Goal: Information Seeking & Learning: Find contact information

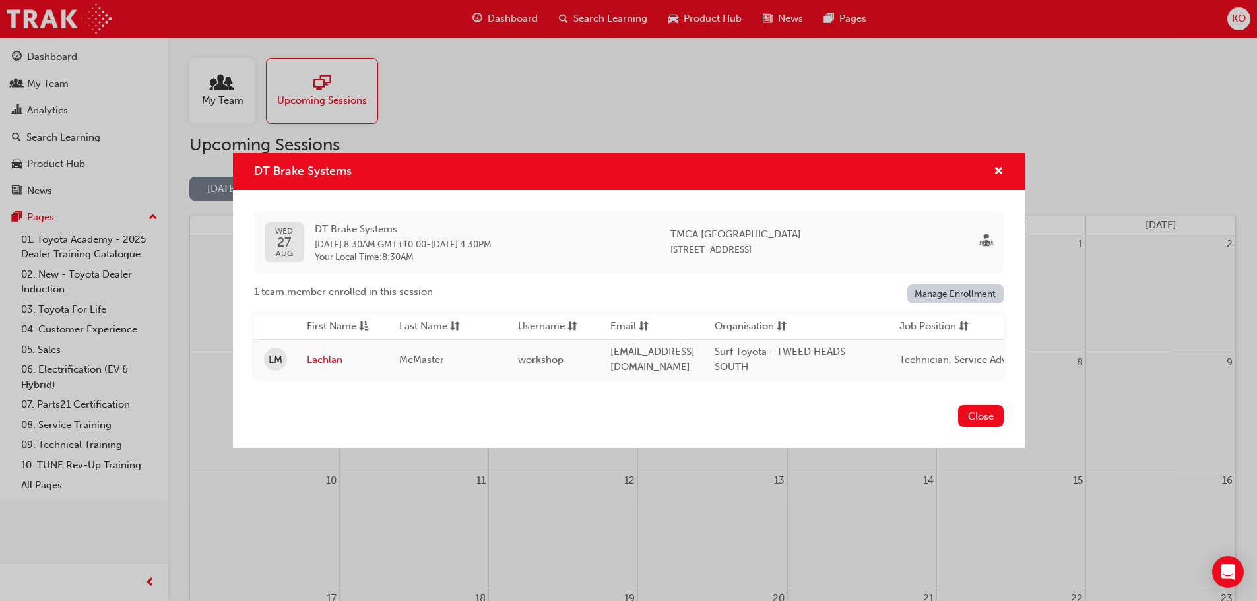
scroll to position [267, 0]
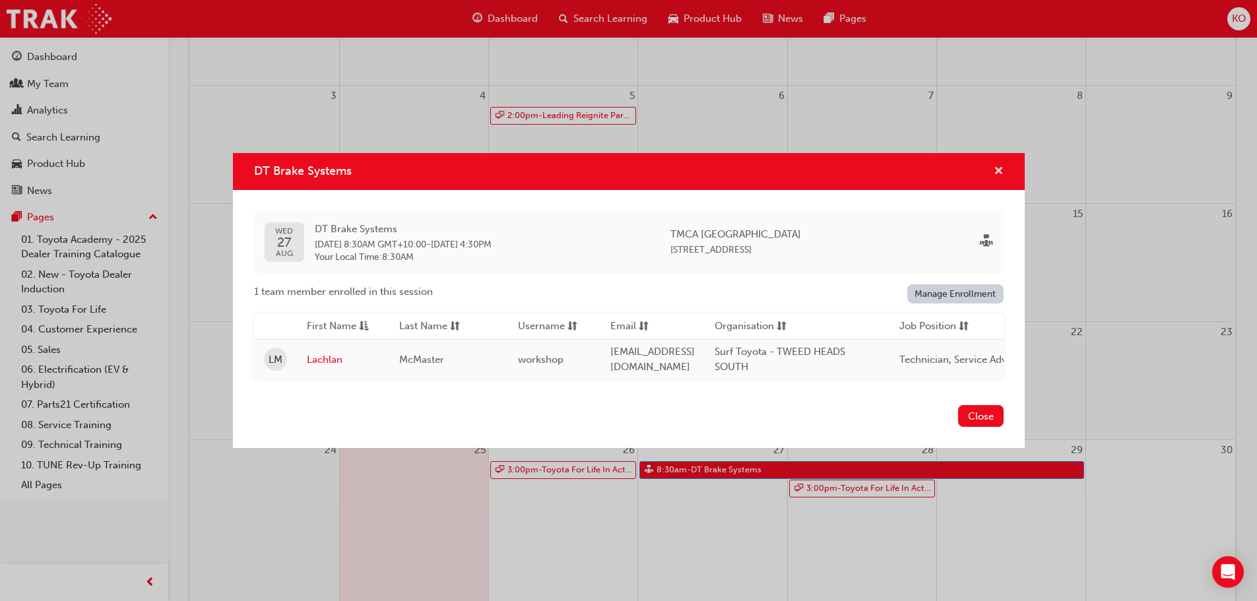
click at [997, 166] on span "cross-icon" at bounding box center [999, 172] width 10 height 12
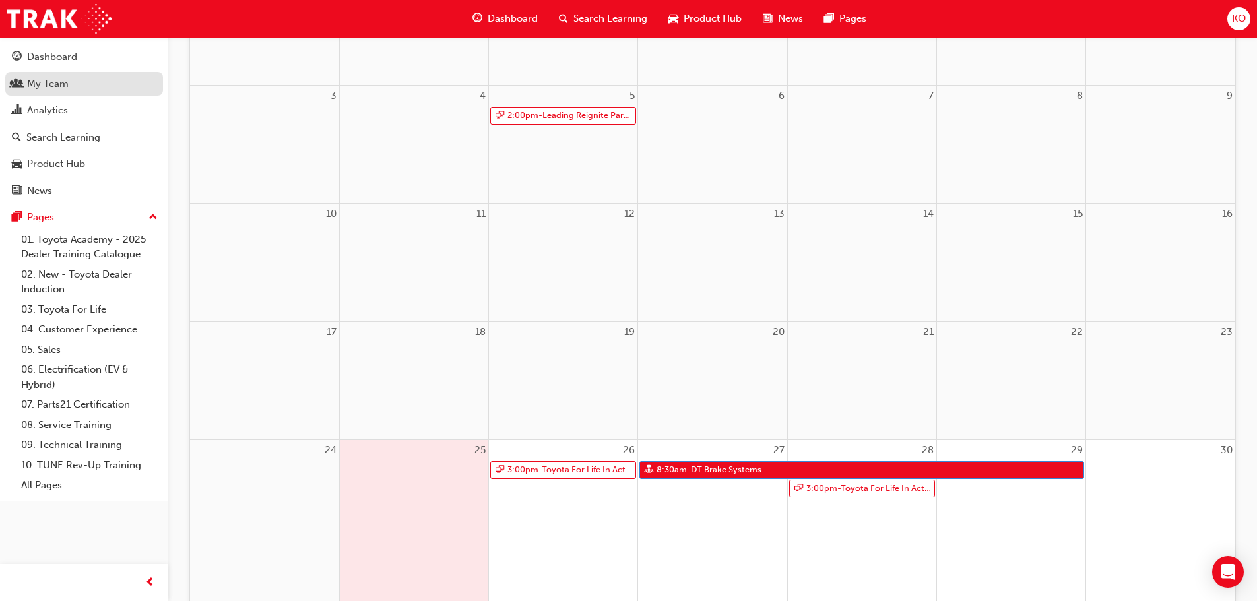
click at [65, 80] on div "My Team" at bounding box center [48, 84] width 42 height 15
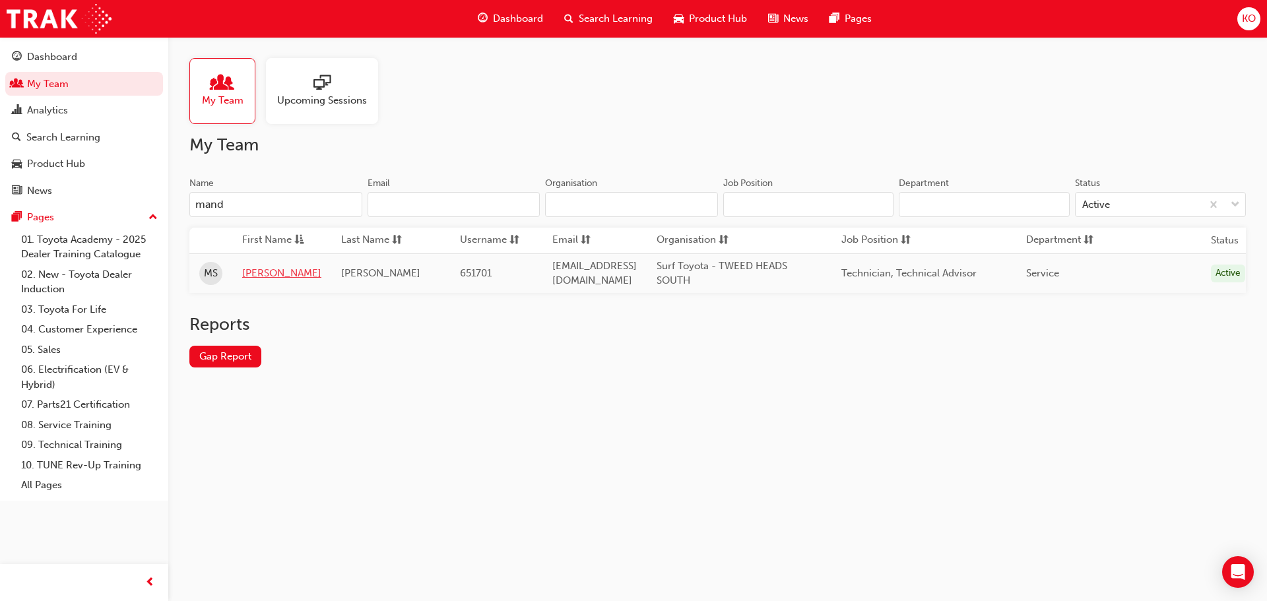
type input "mand"
click at [269, 269] on link "[PERSON_NAME]" at bounding box center [281, 273] width 79 height 15
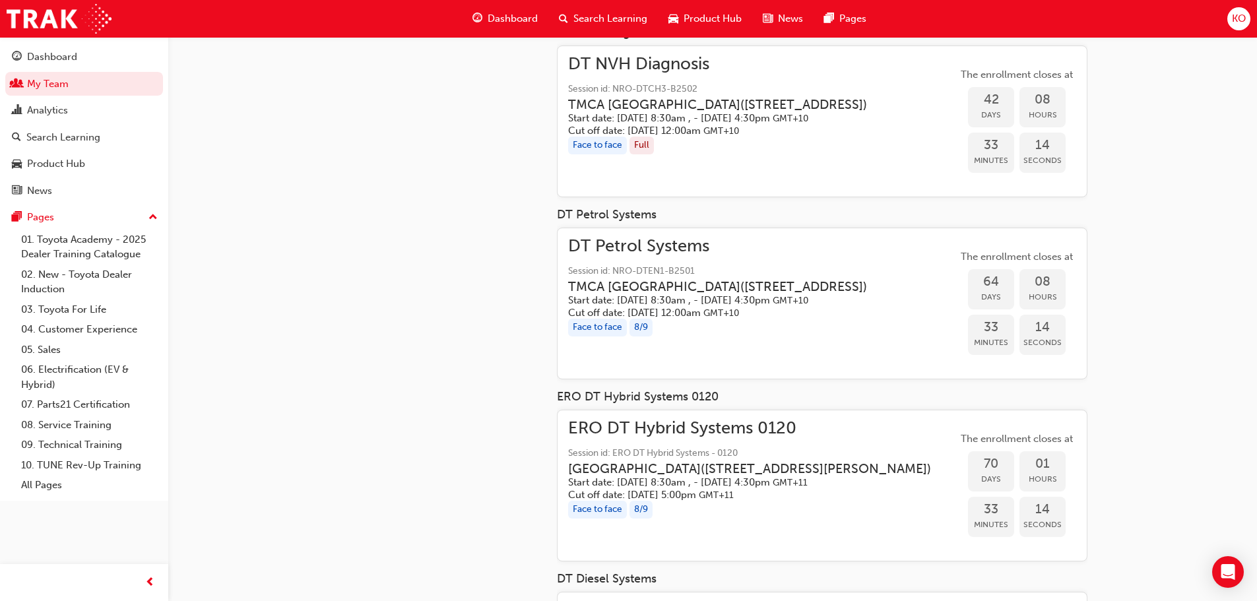
scroll to position [528, 0]
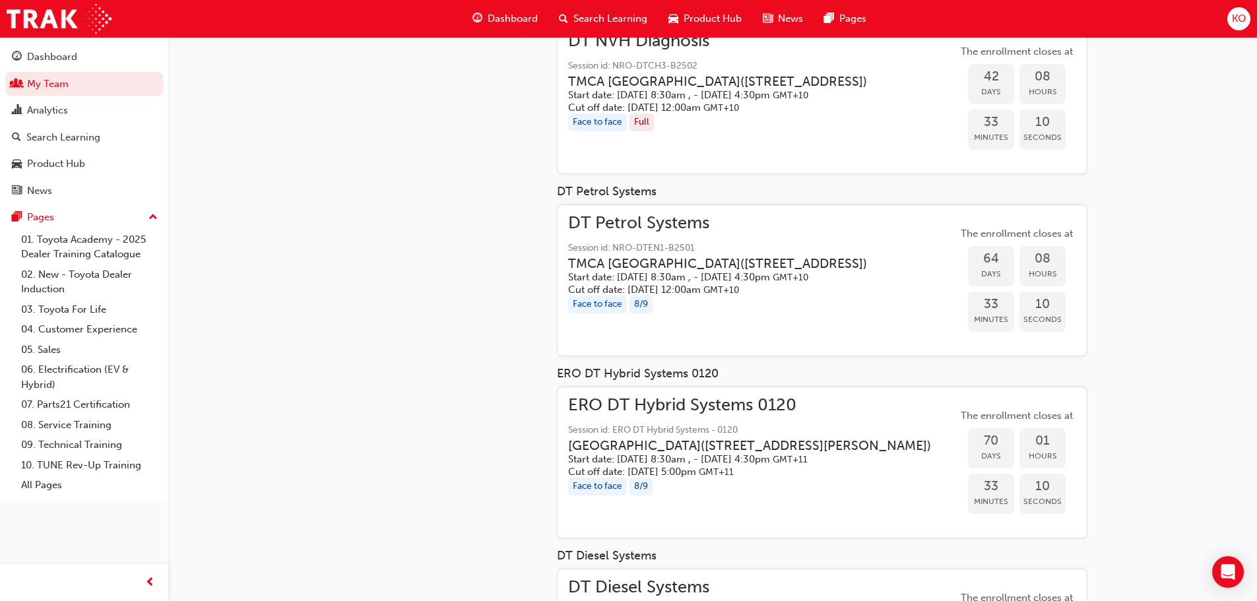
click at [1161, 315] on div "[PERSON_NAME] 651701 [EMAIL_ADDRESS][DOMAIN_NAME] Technician, Technical Advisor…" at bounding box center [628, 118] width 1257 height 1293
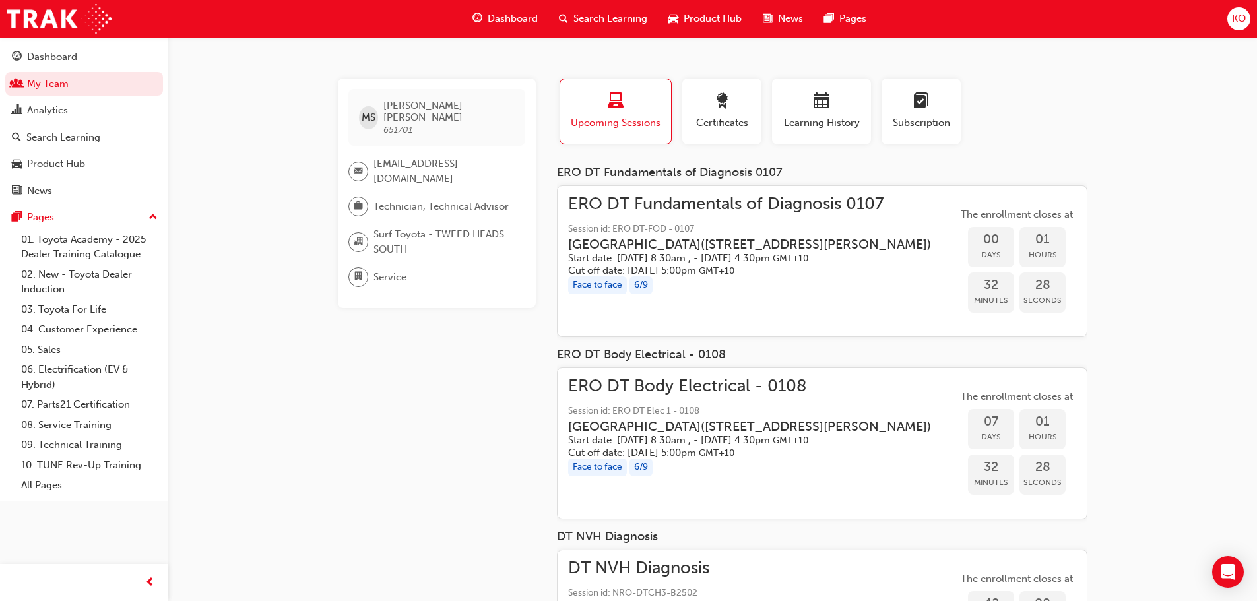
scroll to position [0, 0]
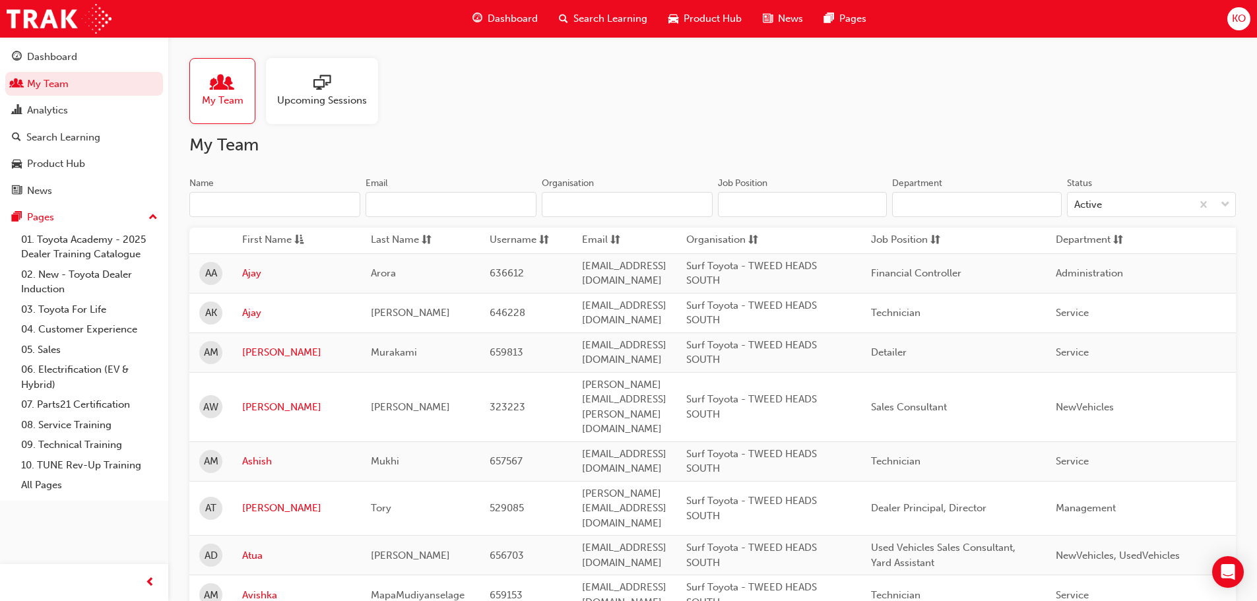
click at [364, 92] on div at bounding box center [322, 84] width 90 height 18
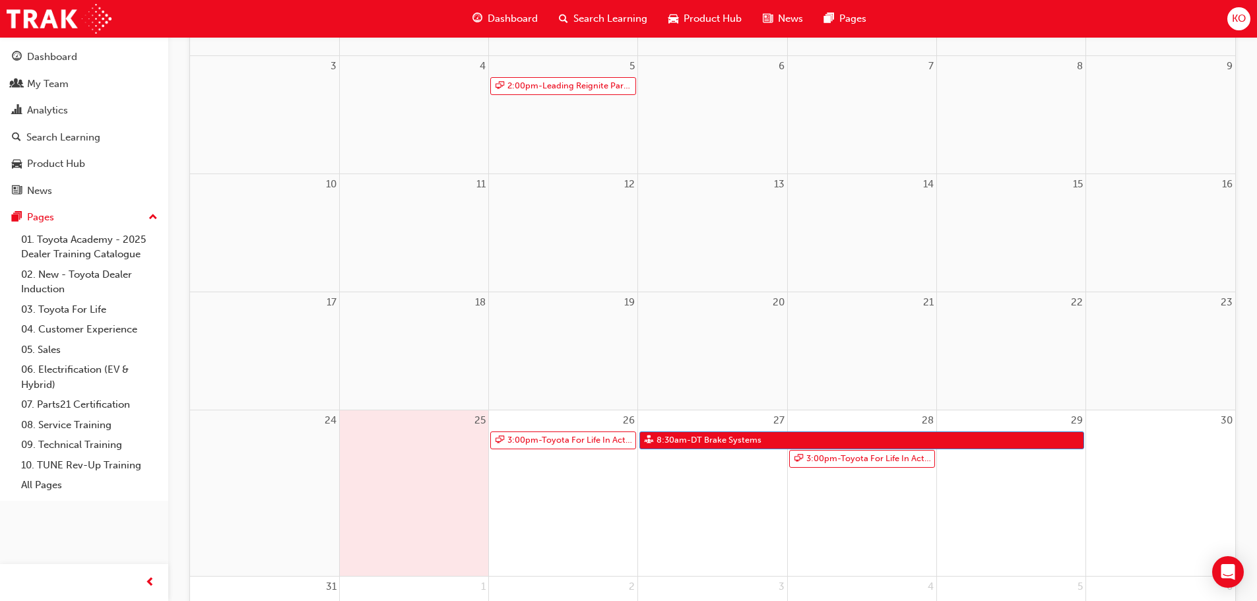
scroll to position [396, 0]
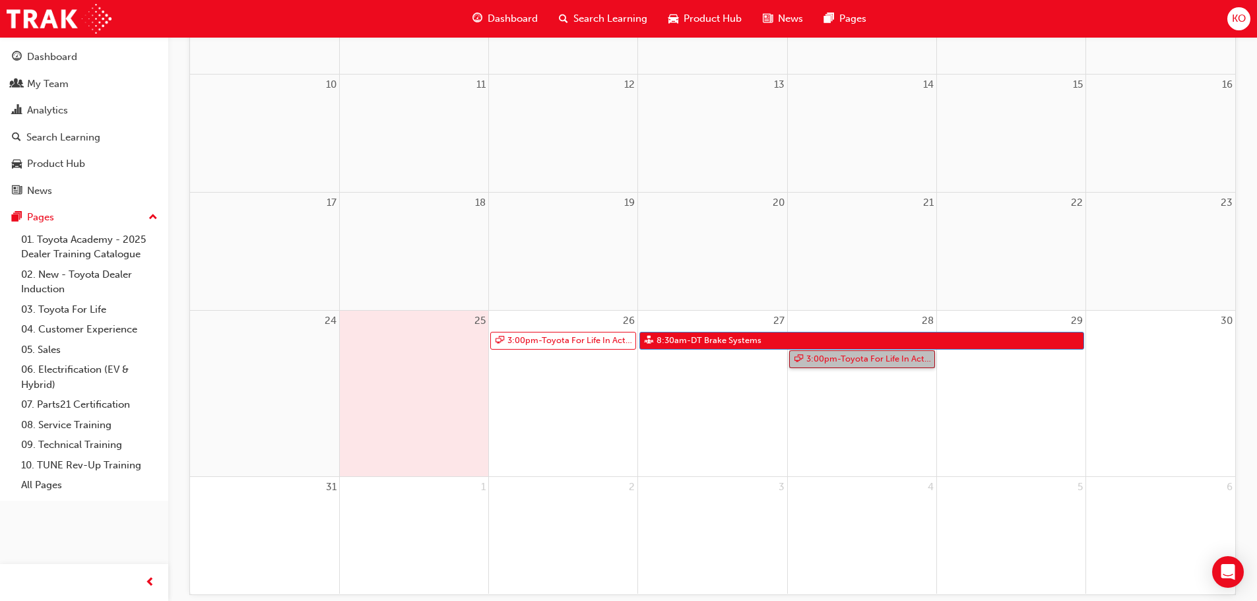
click at [846, 360] on link "3:00pm - Toyota For Life In Action - Virtual Classroom" at bounding box center [862, 359] width 146 height 18
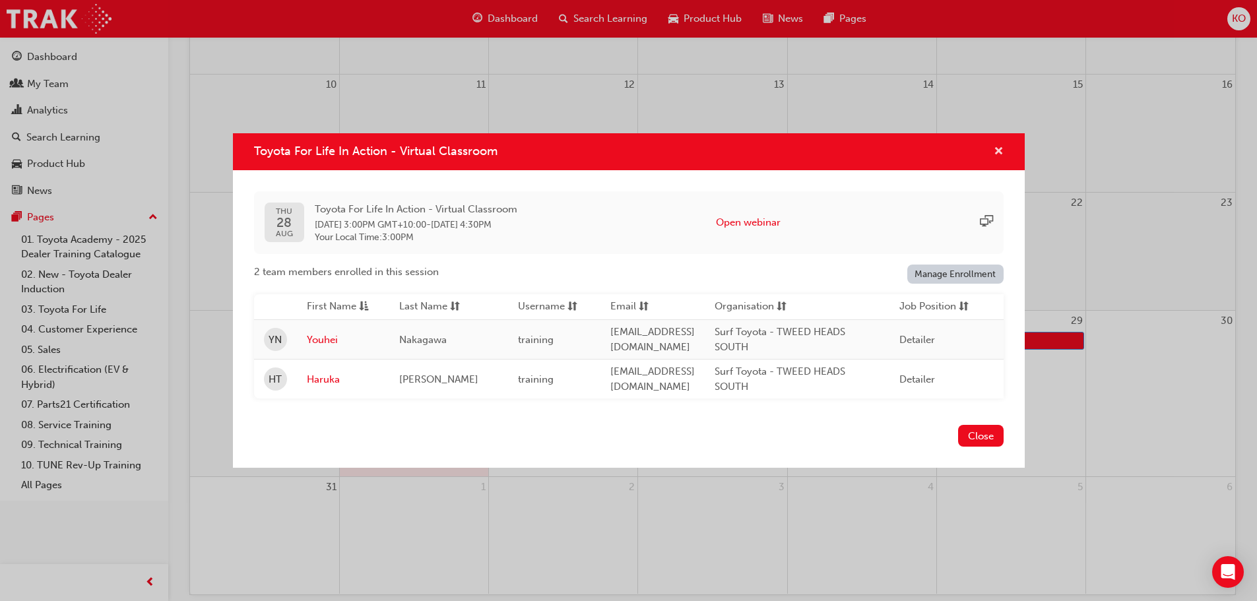
click at [998, 147] on span "cross-icon" at bounding box center [999, 152] width 10 height 12
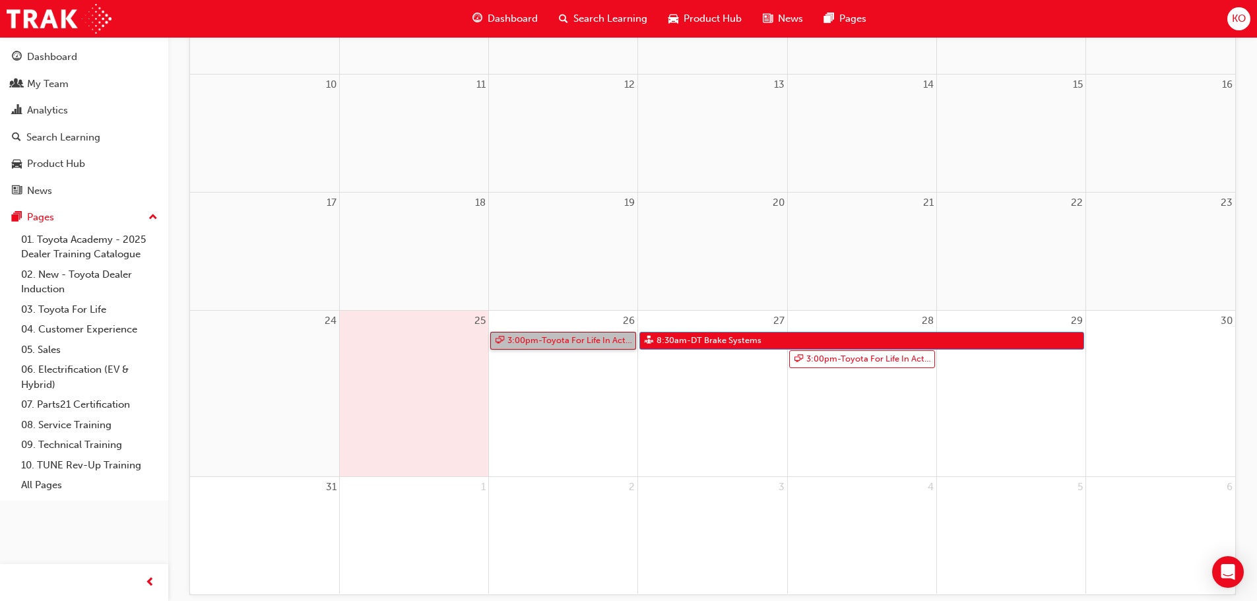
click at [571, 338] on link "3:00pm - Toyota For Life In Action - Virtual Classroom" at bounding box center [563, 341] width 146 height 18
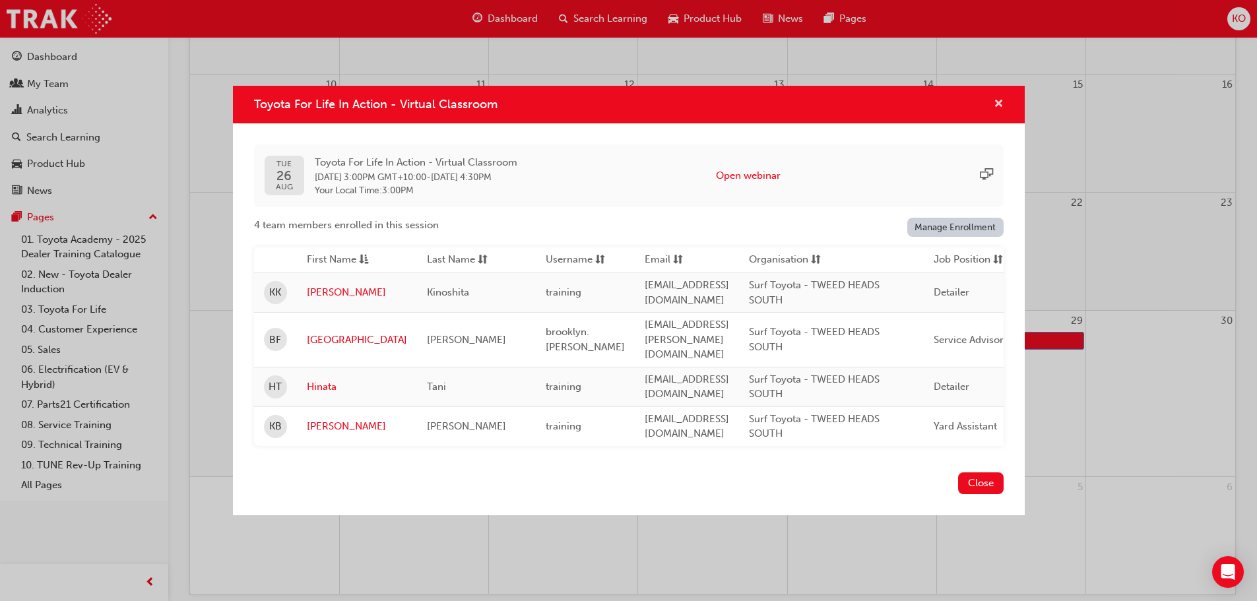
click at [994, 108] on span "cross-icon" at bounding box center [999, 105] width 10 height 12
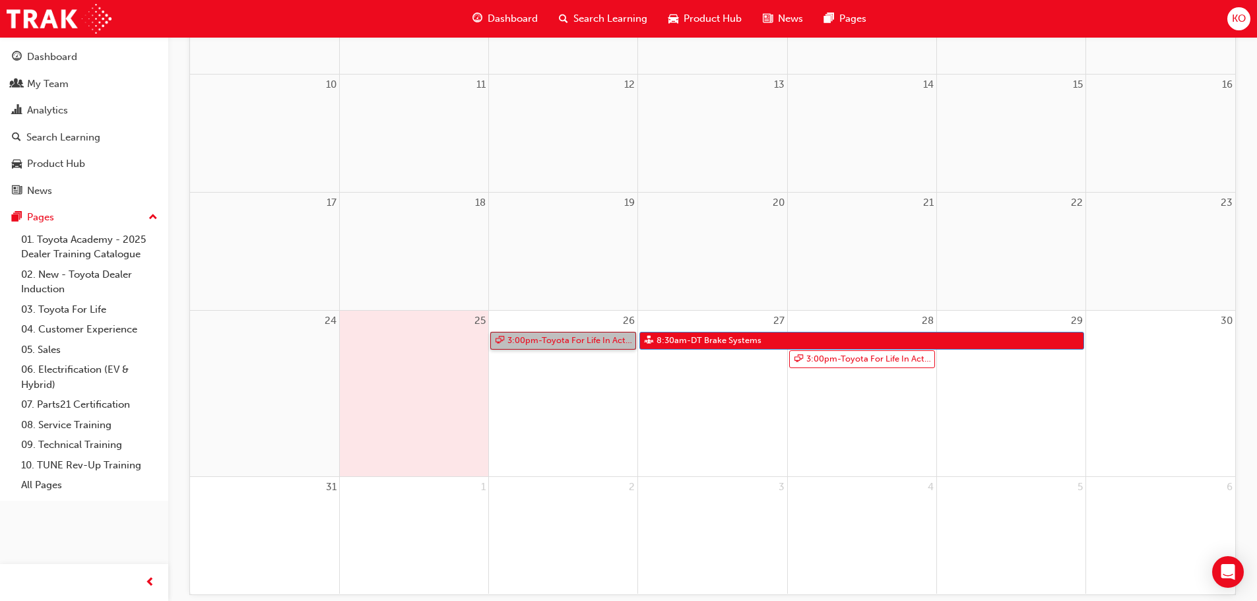
click at [607, 337] on link "3:00pm - Toyota For Life In Action - Virtual Classroom" at bounding box center [563, 341] width 146 height 18
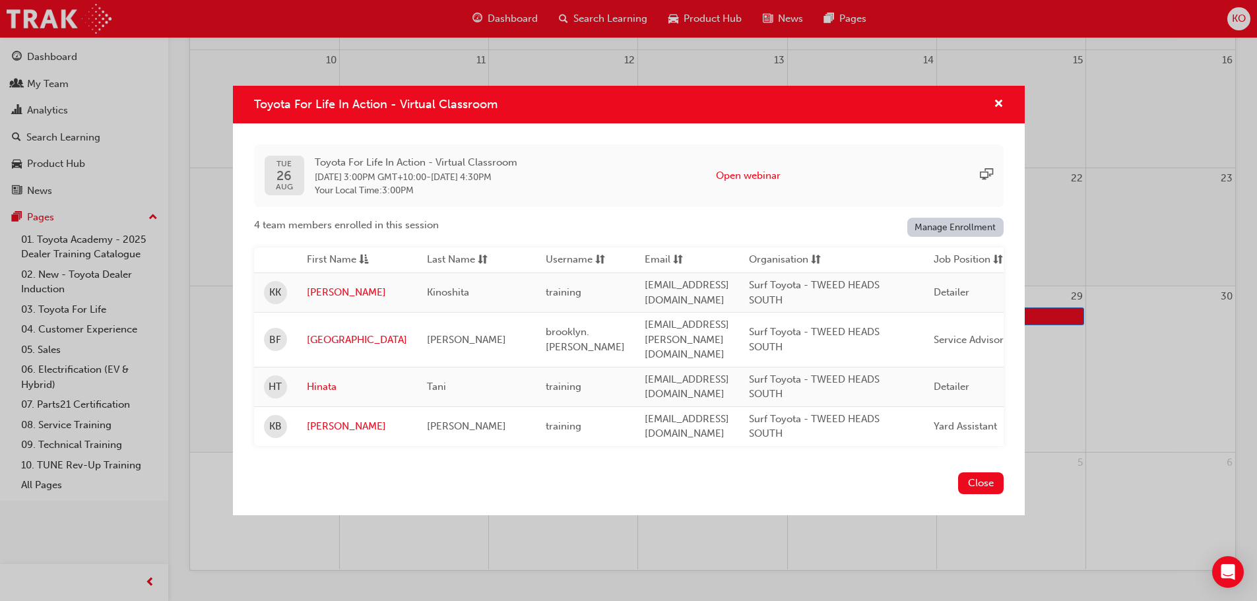
scroll to position [389, 0]
drag, startPoint x: 703, startPoint y: 432, endPoint x: 732, endPoint y: 430, distance: 29.7
click at [732, 430] on td "[EMAIL_ADDRESS][DOMAIN_NAME]" at bounding box center [687, 426] width 104 height 40
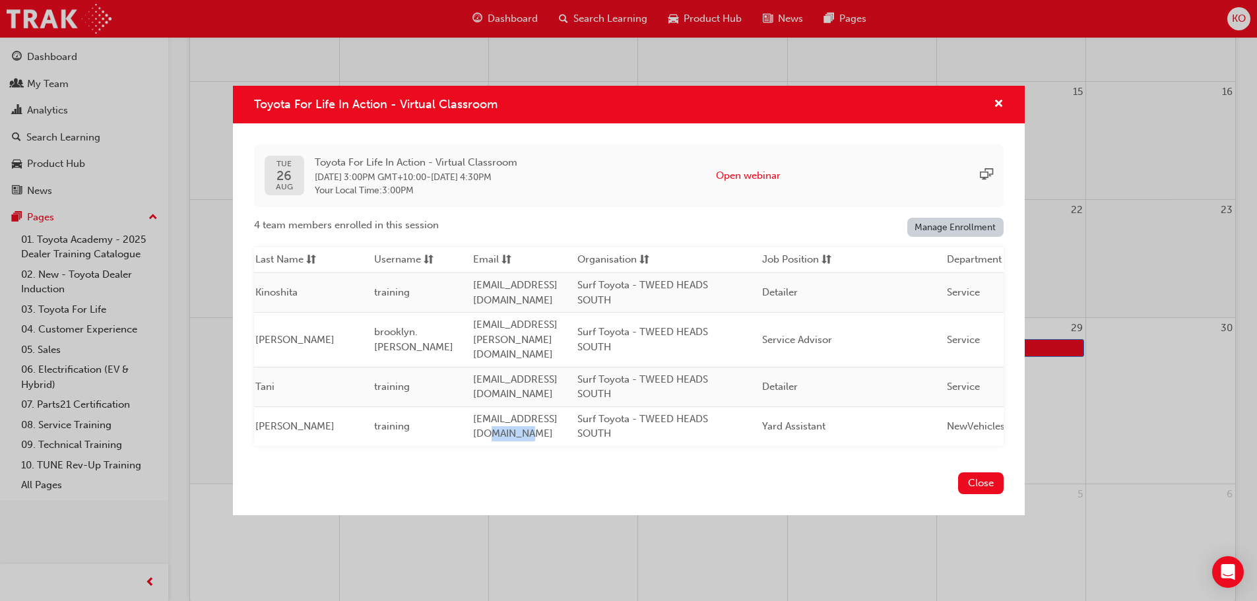
scroll to position [0, 0]
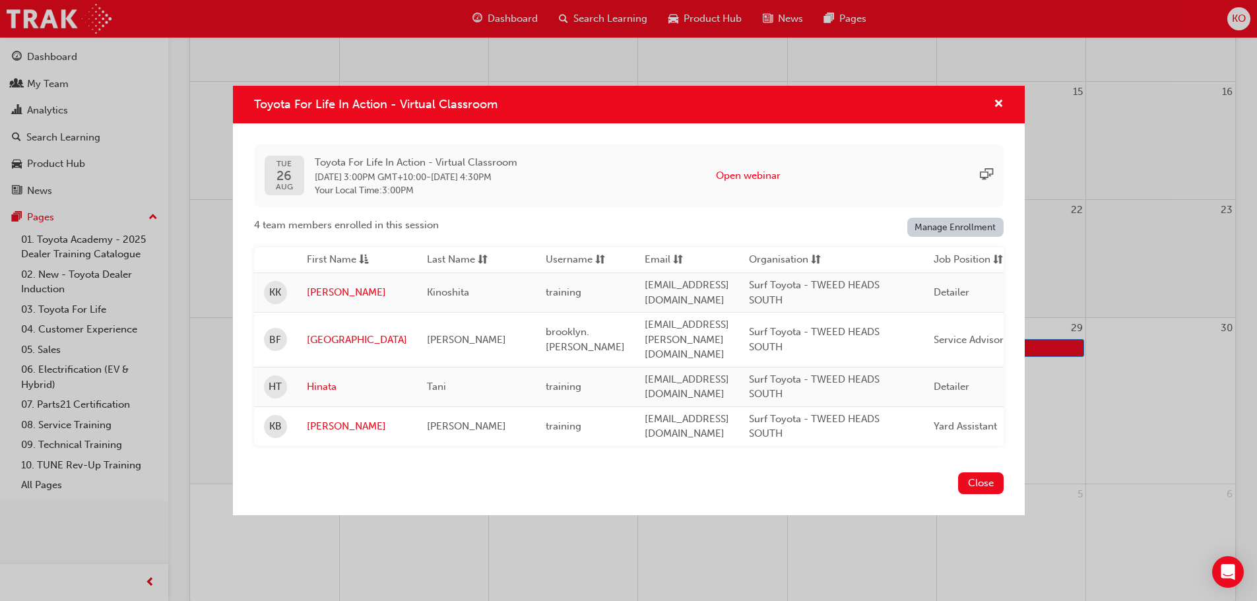
click at [558, 463] on div "[DATE] Toyota For Life In Action - Virtual Classroom [DATE] 3:00PM GMT+10:00 - …" at bounding box center [629, 295] width 792 height 344
drag, startPoint x: 428, startPoint y: 377, endPoint x: 280, endPoint y: 363, distance: 148.5
click at [280, 367] on tr "HT Hinata Tani training training@surftoyota.com.au Surf Toyota - TWEED HEADS SO…" at bounding box center [802, 387] width 1096 height 40
copy tr "Hinata Tani"
click at [994, 103] on span "cross-icon" at bounding box center [999, 105] width 10 height 12
